Goal: Transaction & Acquisition: Book appointment/travel/reservation

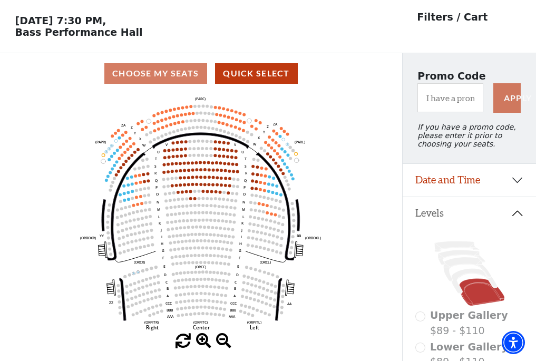
scroll to position [49, 0]
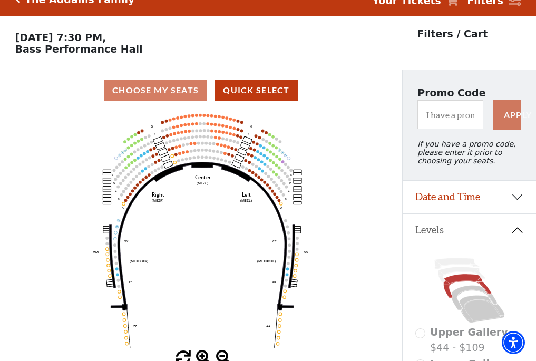
scroll to position [49, 0]
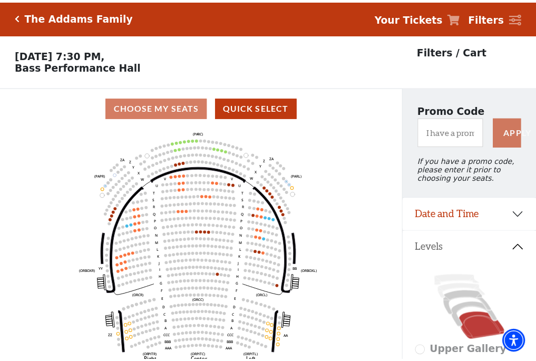
scroll to position [49, 0]
